Goal: Information Seeking & Learning: Learn about a topic

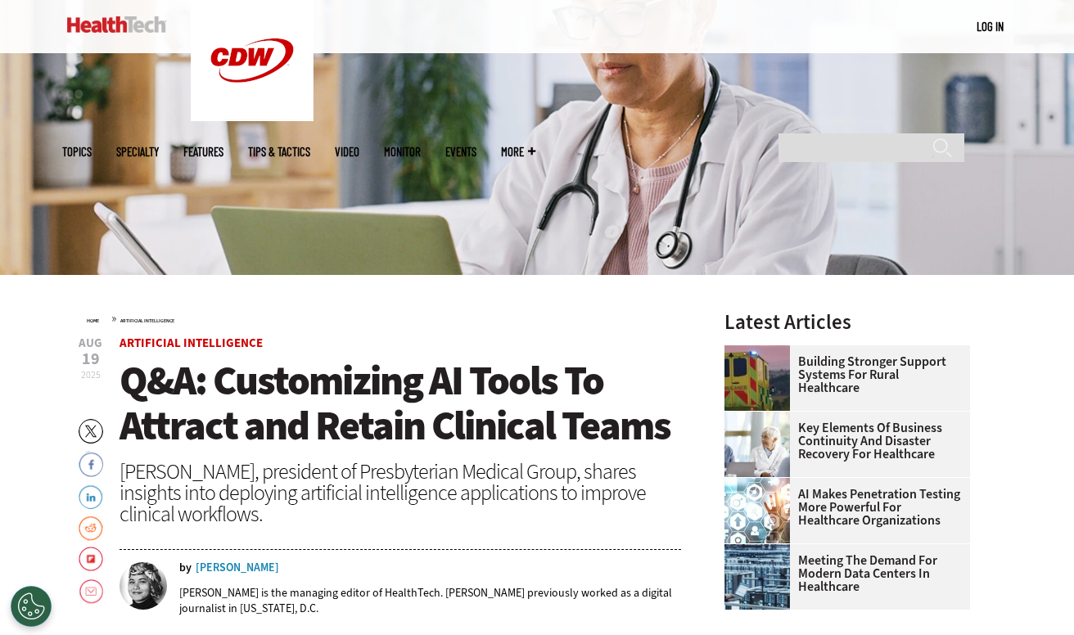
drag, startPoint x: 648, startPoint y: 359, endPoint x: 621, endPoint y: 350, distance: 27.4
click at [621, 350] on header "Aug 19 2025 Twitter Facebook LinkedIn Reddit Flipboard Email Artificial Intelli…" at bounding box center [401, 487] width 562 height 300
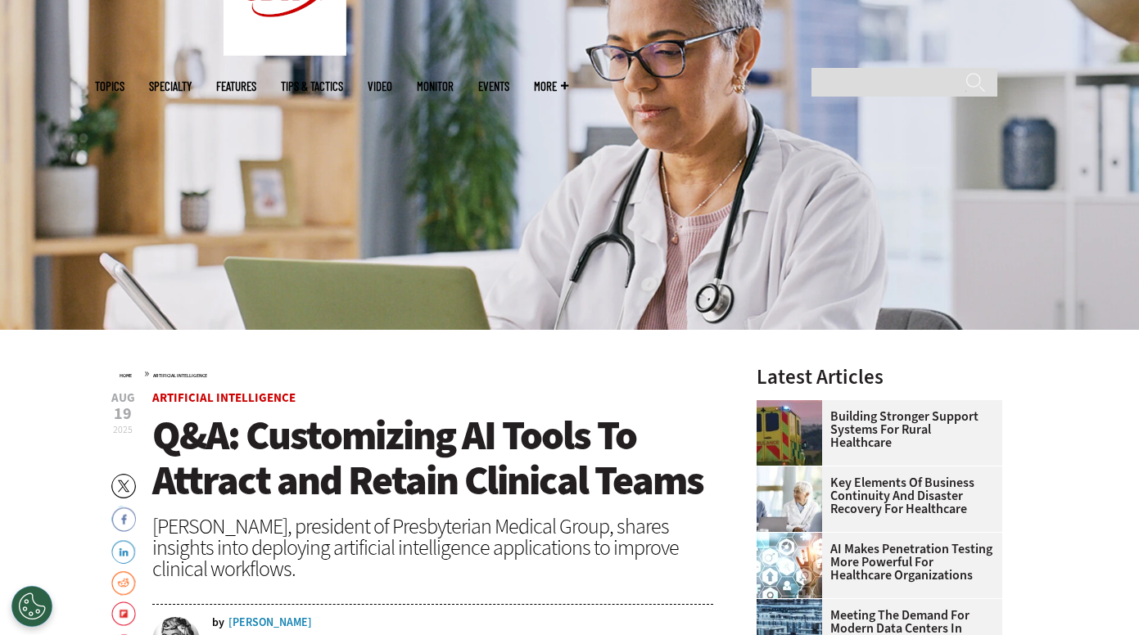
scroll to position [540, 0]
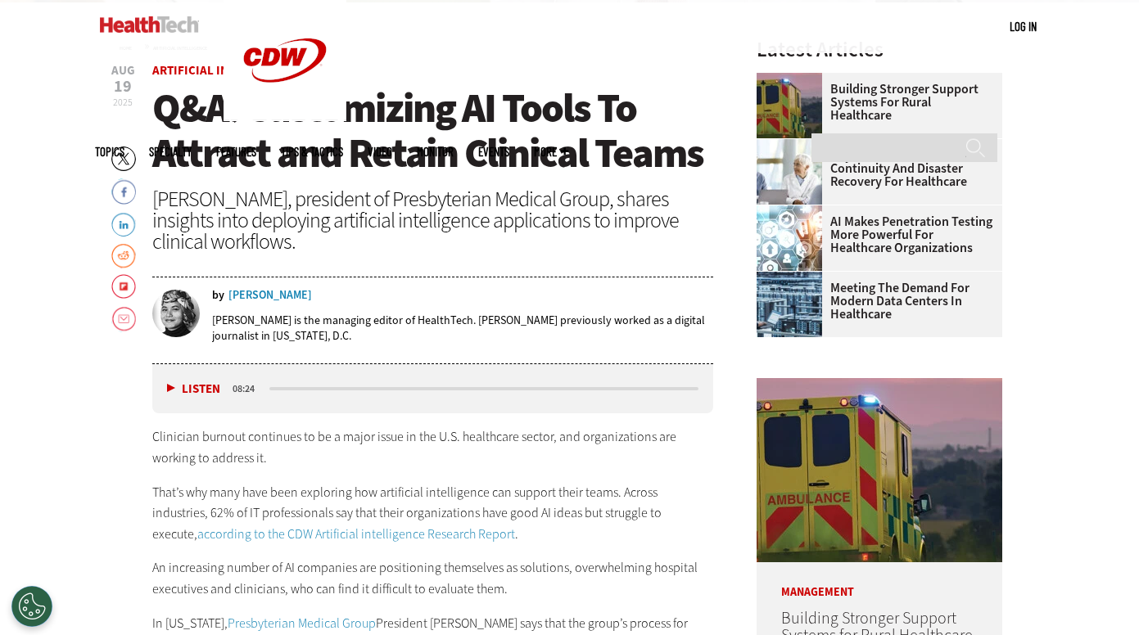
click at [621, 161] on span "Q&A: Customizing AI Tools To Attract and Retain Clinical Teams" at bounding box center [427, 130] width 551 height 99
drag, startPoint x: 621, startPoint y: 161, endPoint x: 584, endPoint y: 160, distance: 36.9
click at [584, 160] on span "Q&A: Customizing AI Tools To Attract and Retain Clinical Teams" at bounding box center [427, 130] width 551 height 99
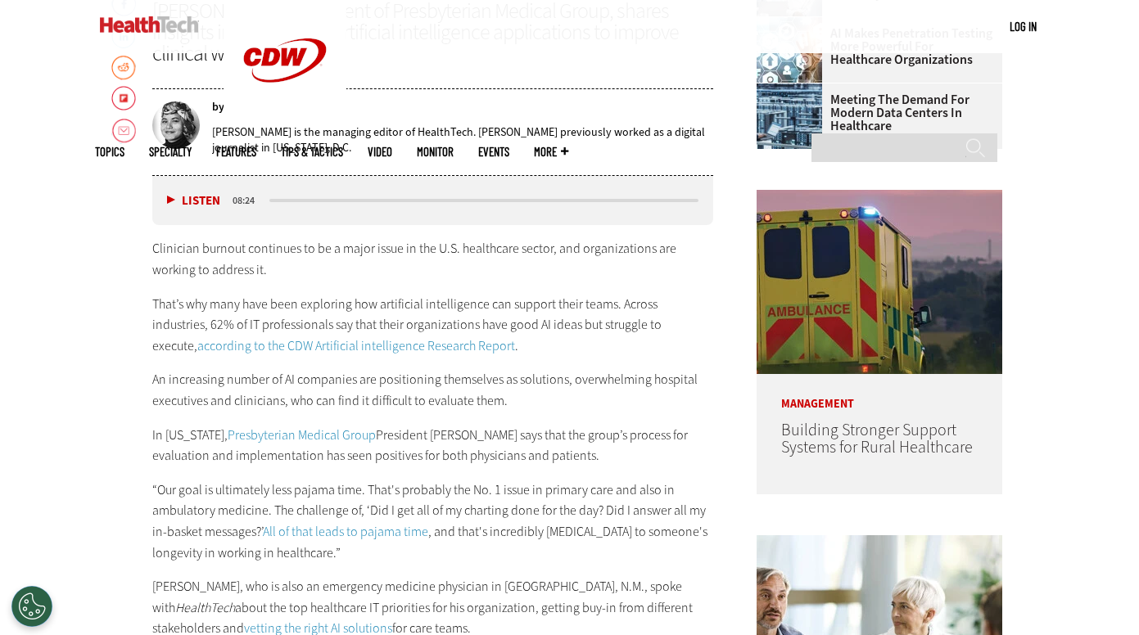
scroll to position [868, 0]
